Goal: Navigation & Orientation: Find specific page/section

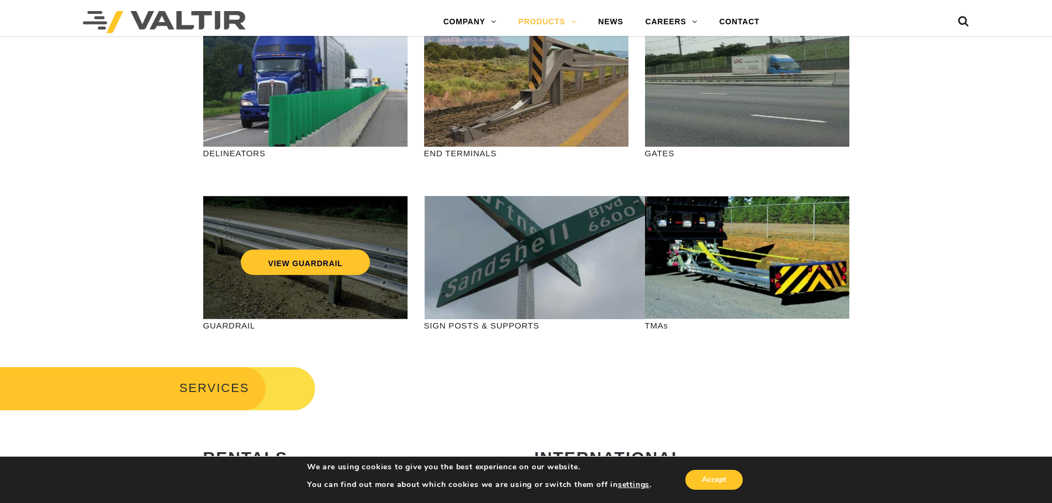
scroll to position [166, 0]
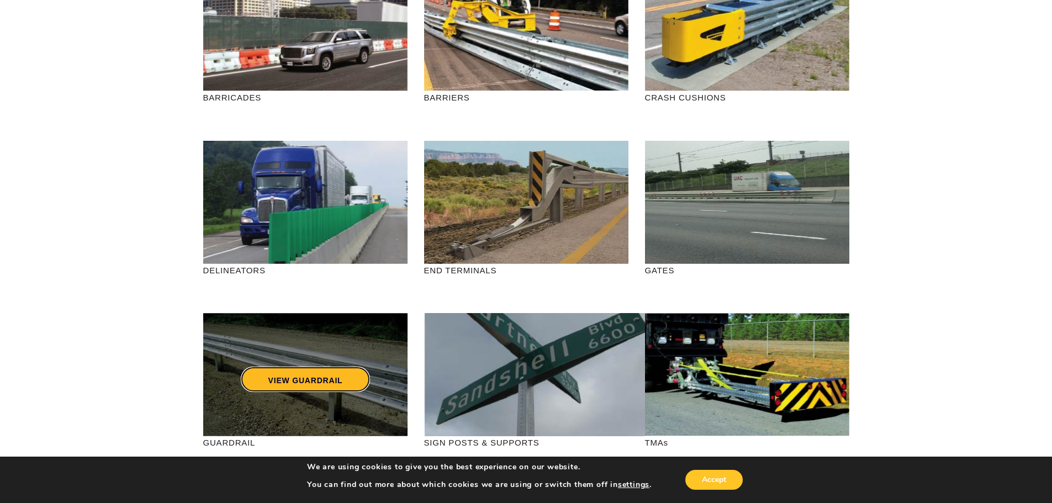
click at [311, 367] on link "VIEW GUARDRAIL" at bounding box center [305, 379] width 130 height 25
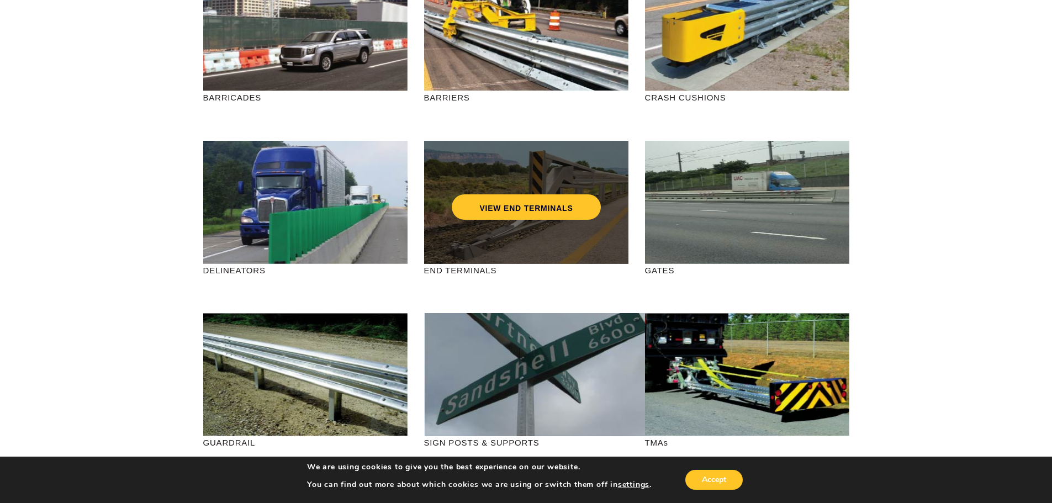
click at [512, 190] on div "VIEW END TERMINALS" at bounding box center [526, 184] width 160 height 36
click at [487, 203] on link "VIEW END TERMINALS" at bounding box center [526, 206] width 149 height 25
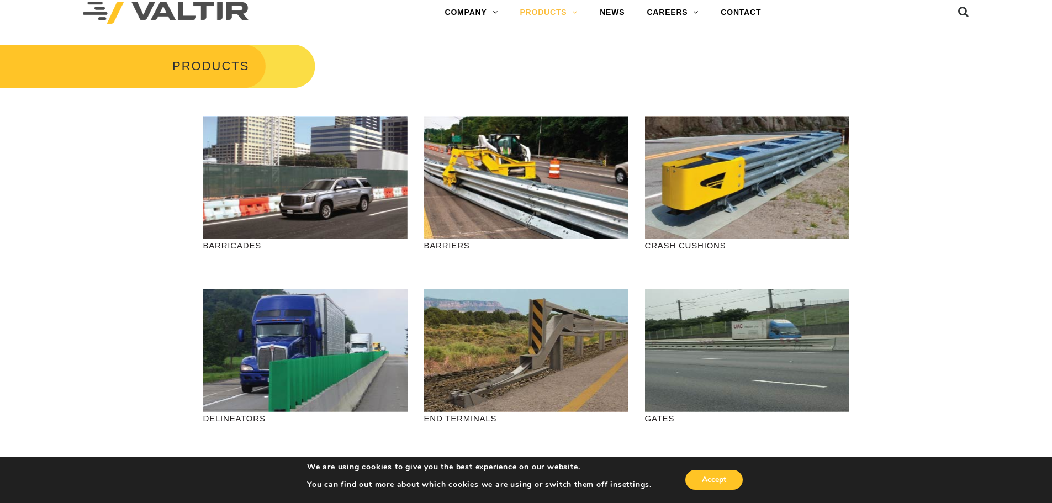
scroll to position [0, 0]
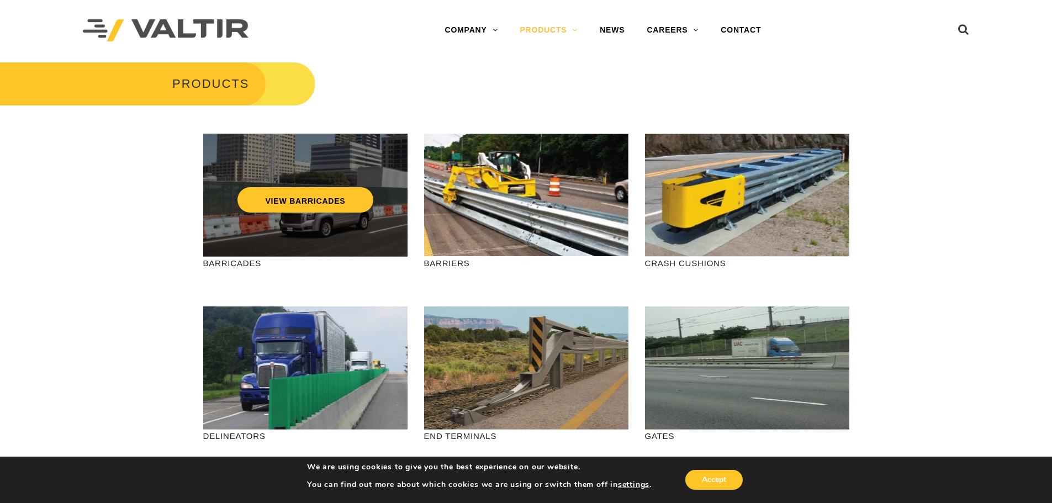
click at [322, 220] on div "VIEW BARRICADES" at bounding box center [305, 195] width 204 height 123
click at [330, 198] on link "VIEW BARRICADES" at bounding box center [304, 199] width 135 height 25
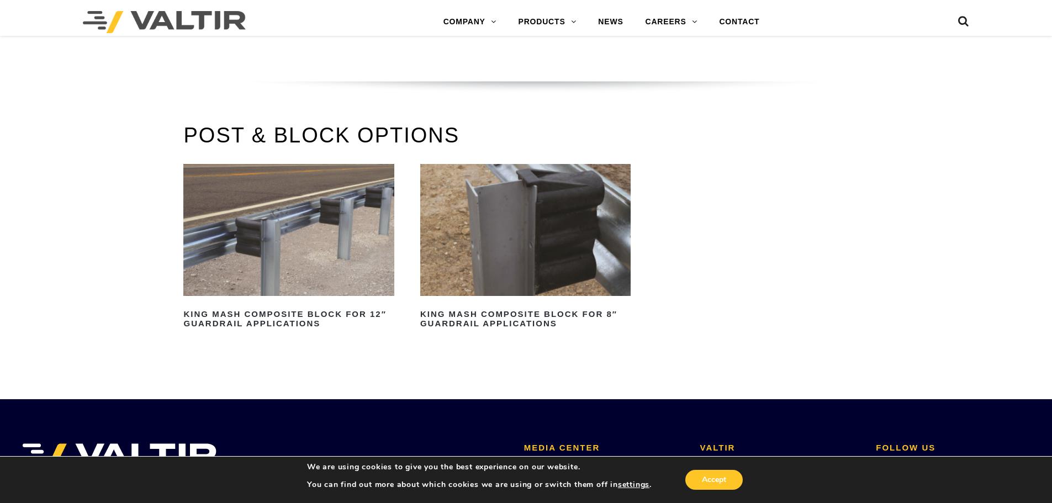
scroll to position [773, 0]
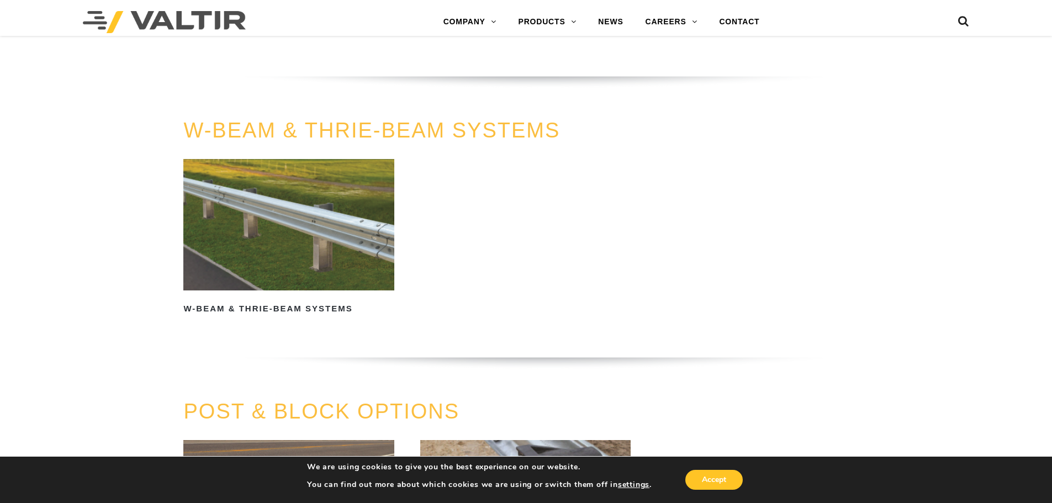
drag, startPoint x: 389, startPoint y: 129, endPoint x: 380, endPoint y: 137, distance: 11.7
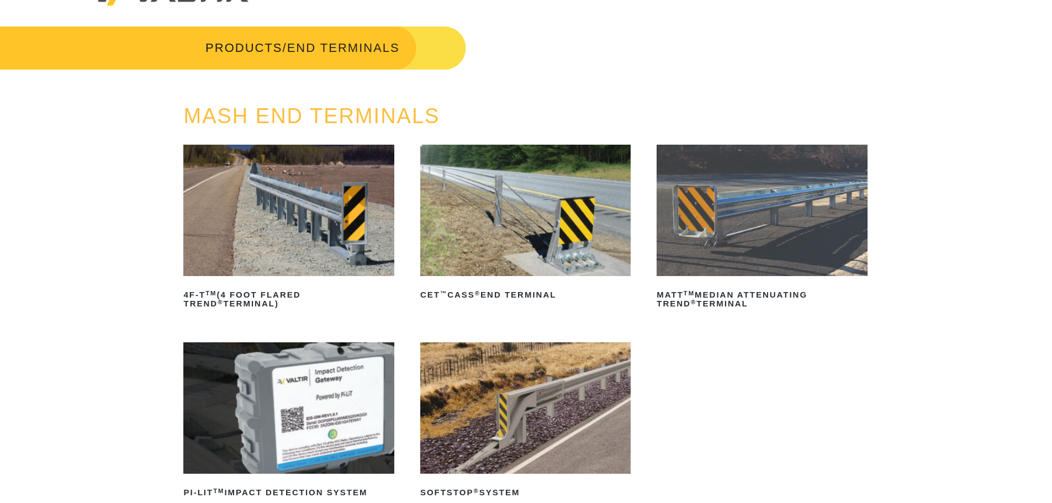
scroll to position [55, 0]
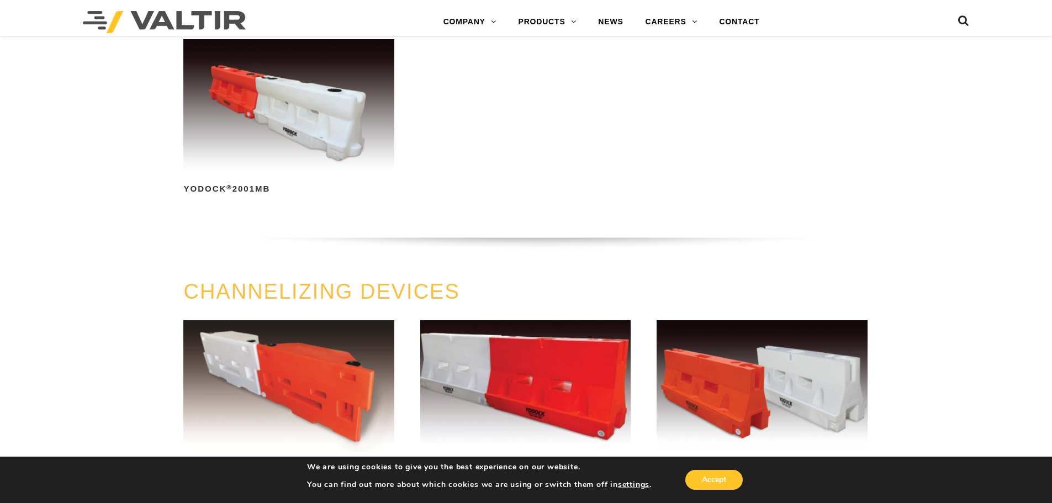
scroll to position [497, 0]
